Goal: Information Seeking & Learning: Learn about a topic

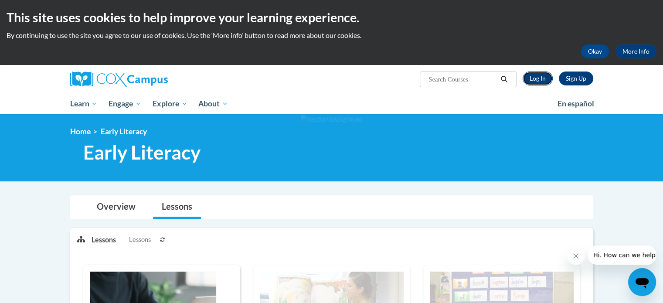
click at [541, 81] on link "Log In" at bounding box center [538, 78] width 30 height 14
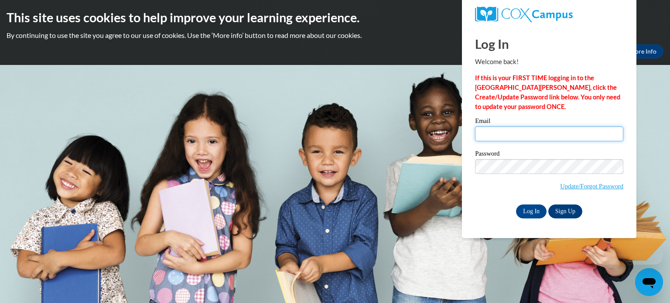
type input "jessica.hall@tiftschools.com"
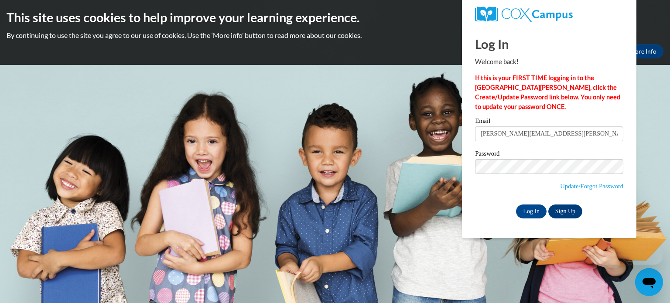
click at [509, 136] on input "jessica.hall@tiftschools.com" at bounding box center [549, 133] width 148 height 15
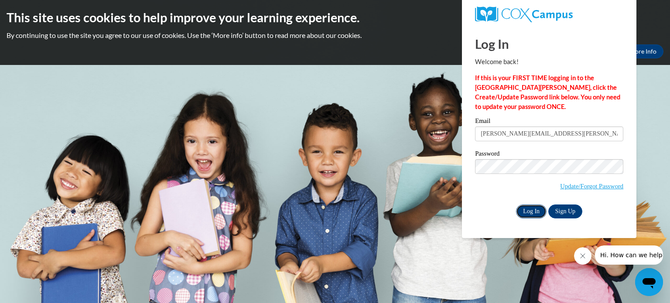
click at [530, 213] on input "Log In" at bounding box center [531, 211] width 31 height 14
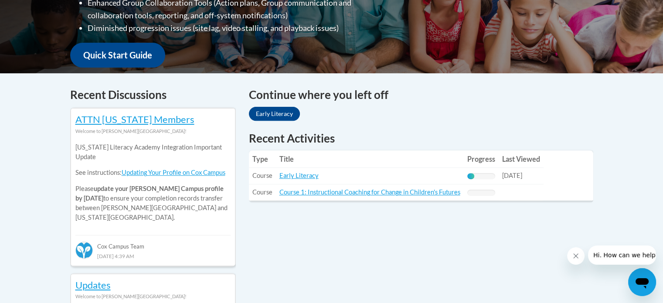
scroll to position [295, 0]
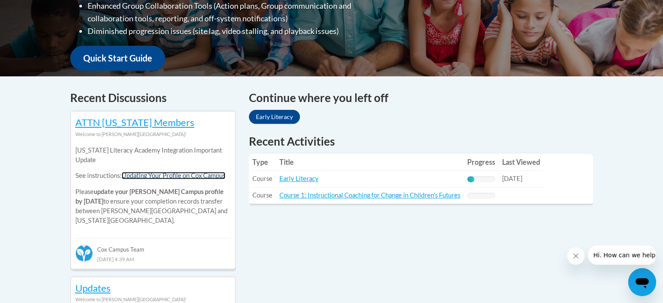
click at [193, 173] on link "Updating Your Profile on Cox Campus" at bounding box center [174, 175] width 104 height 7
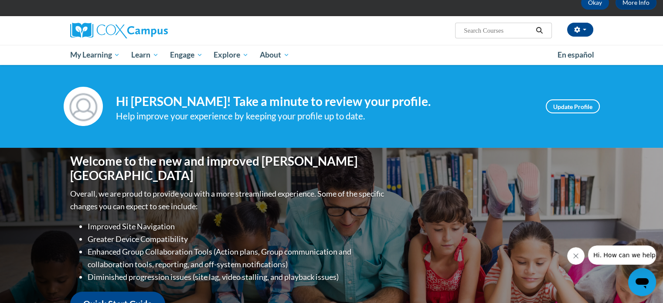
scroll to position [85, 0]
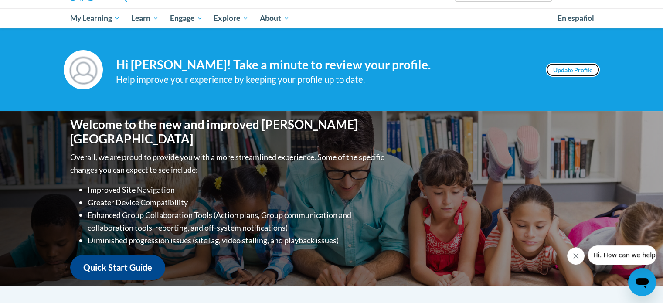
click at [563, 71] on link "Update Profile" at bounding box center [573, 70] width 54 height 14
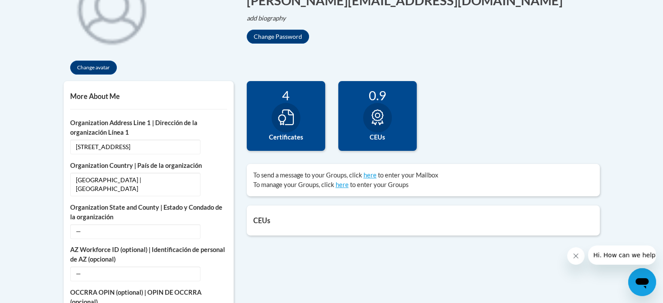
scroll to position [237, 0]
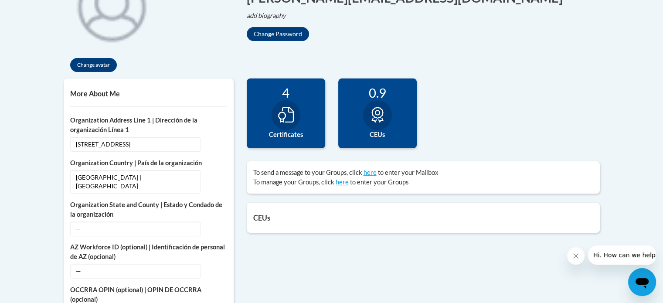
click at [286, 115] on icon at bounding box center [286, 115] width 16 height 16
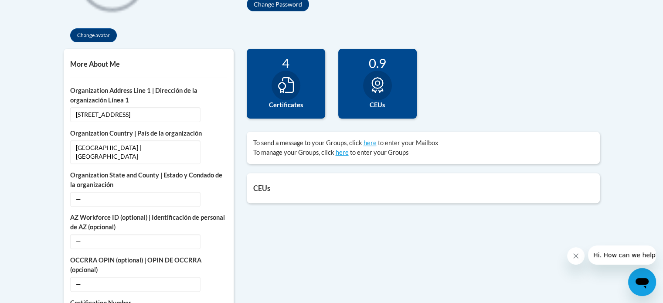
scroll to position [266, 0]
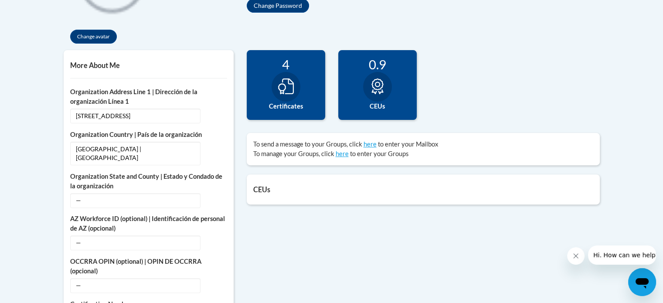
click at [285, 86] on icon at bounding box center [286, 86] width 16 height 16
click at [374, 81] on icon at bounding box center [378, 86] width 16 height 16
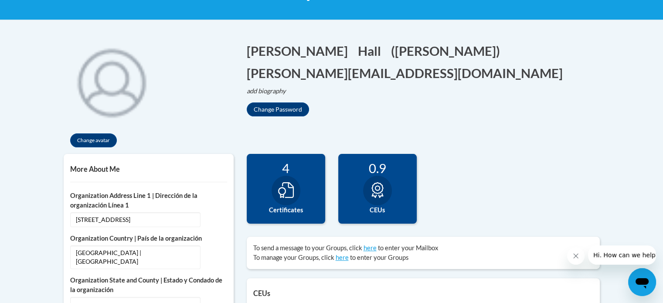
scroll to position [162, 0]
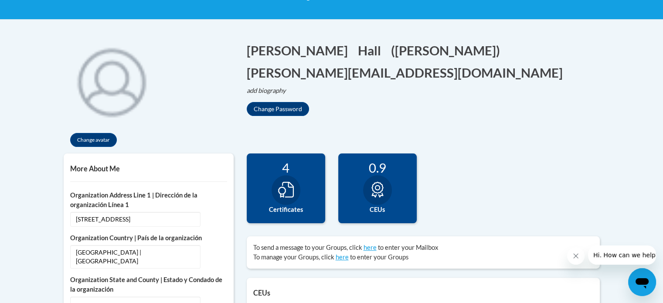
click at [296, 190] on div at bounding box center [286, 190] width 29 height 30
click at [118, 88] on img at bounding box center [112, 81] width 96 height 96
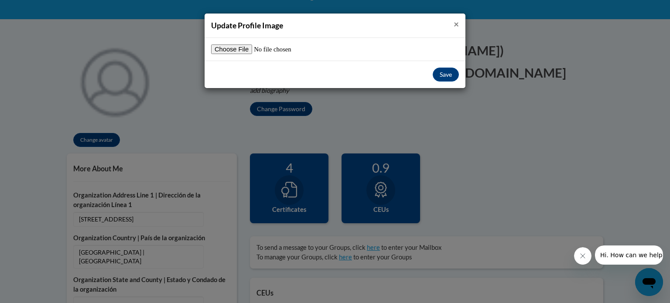
click at [457, 24] on span "×" at bounding box center [455, 23] width 5 height 11
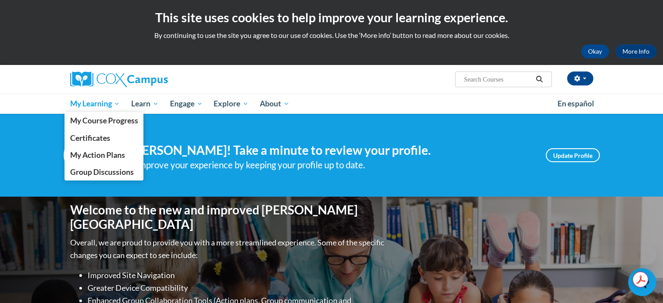
scroll to position [85, 0]
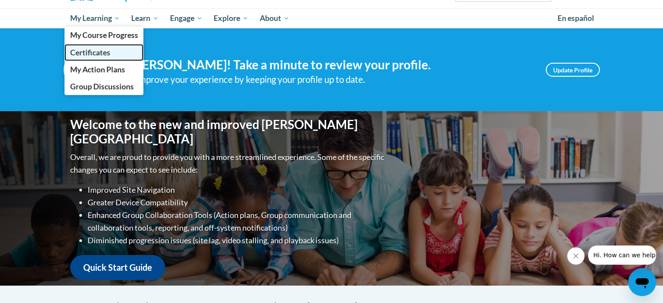
click at [92, 51] on span "Certificates" at bounding box center [90, 52] width 40 height 9
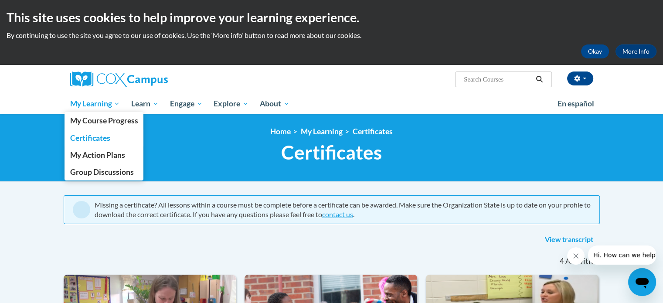
click at [90, 105] on span "My Learning" at bounding box center [95, 104] width 50 height 10
click at [79, 120] on span "My Course Progress" at bounding box center [104, 120] width 68 height 9
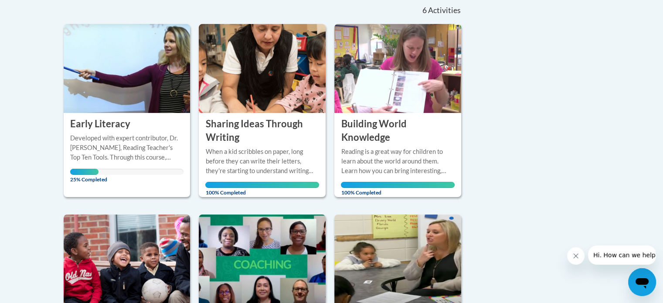
scroll to position [201, 0]
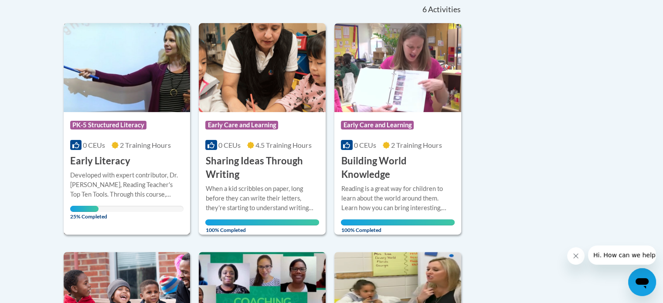
click at [91, 160] on h3 "Early Literacy" at bounding box center [100, 161] width 60 height 14
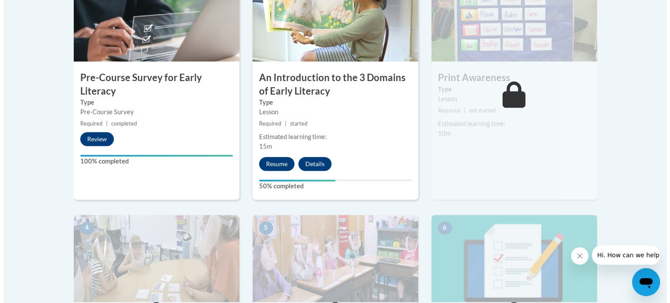
scroll to position [320, 0]
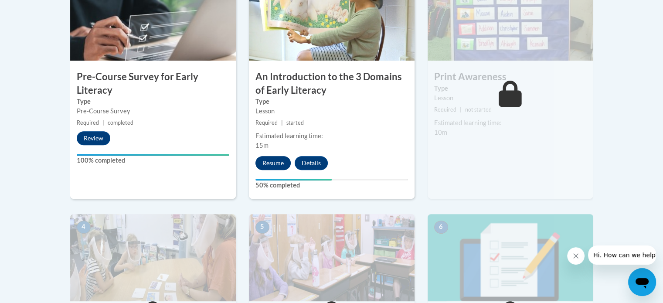
click at [271, 159] on button "Resume" at bounding box center [272, 163] width 35 height 14
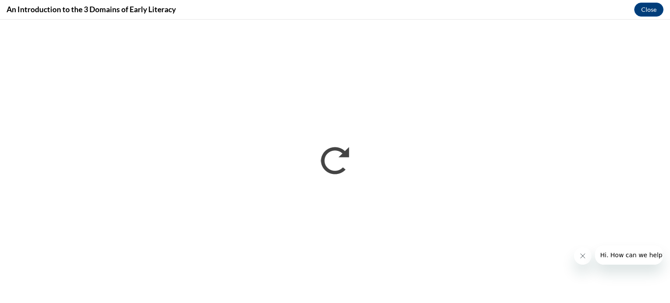
scroll to position [0, 0]
